Goal: Task Accomplishment & Management: Use online tool/utility

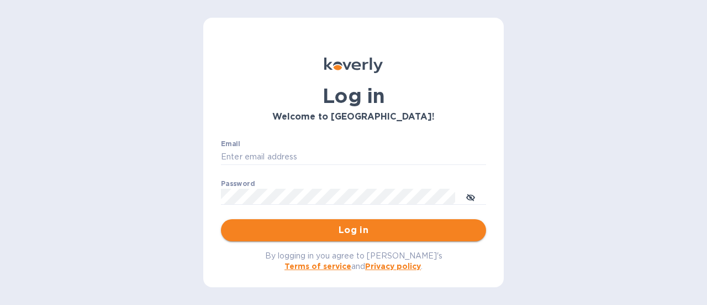
type input "[EMAIL_ADDRESS][DOMAIN_NAME]"
click at [355, 230] on span "Log in" at bounding box center [354, 229] width 248 height 13
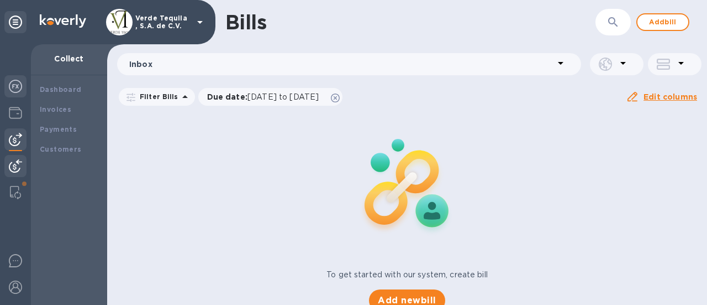
click at [12, 92] on img at bounding box center [15, 86] width 13 height 13
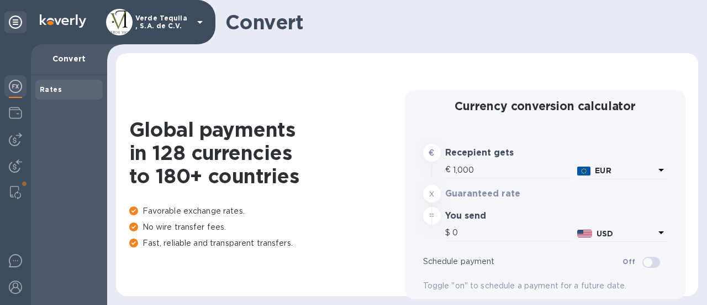
type input "1,167.42"
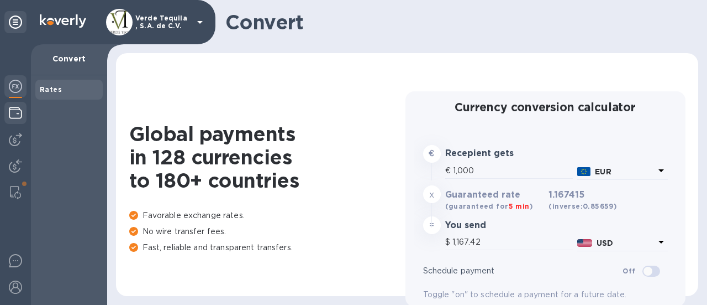
click at [14, 113] on img at bounding box center [15, 112] width 13 height 13
